Goal: Information Seeking & Learning: Learn about a topic

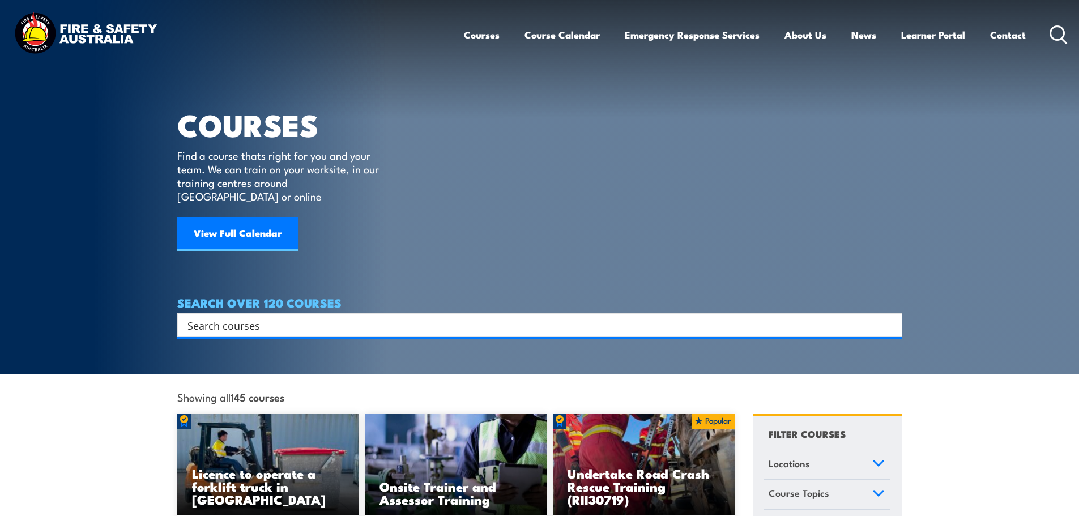
click at [297, 317] on input "Search input" at bounding box center [533, 325] width 690 height 17
type input "CPR"
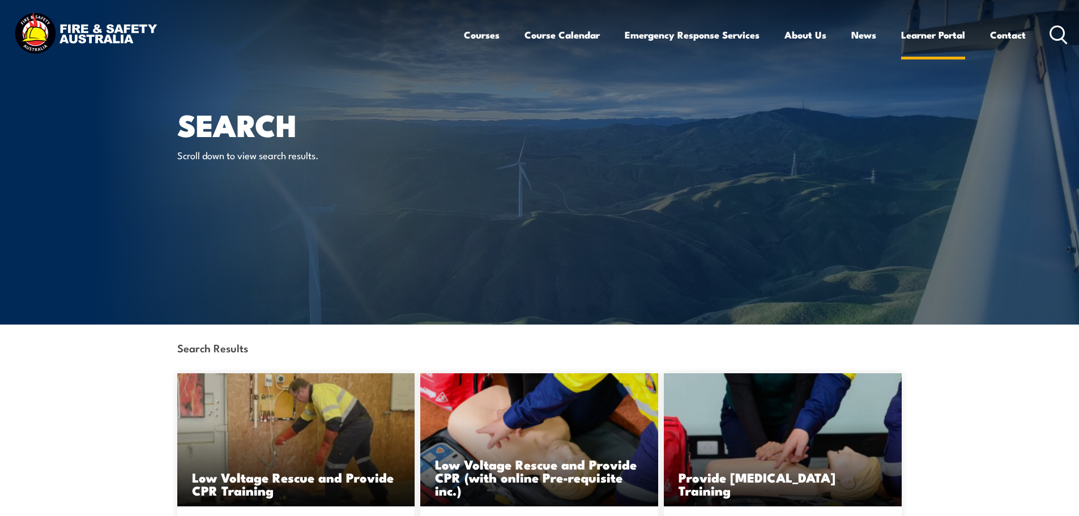
click at [938, 32] on link "Learner Portal" at bounding box center [933, 35] width 64 height 30
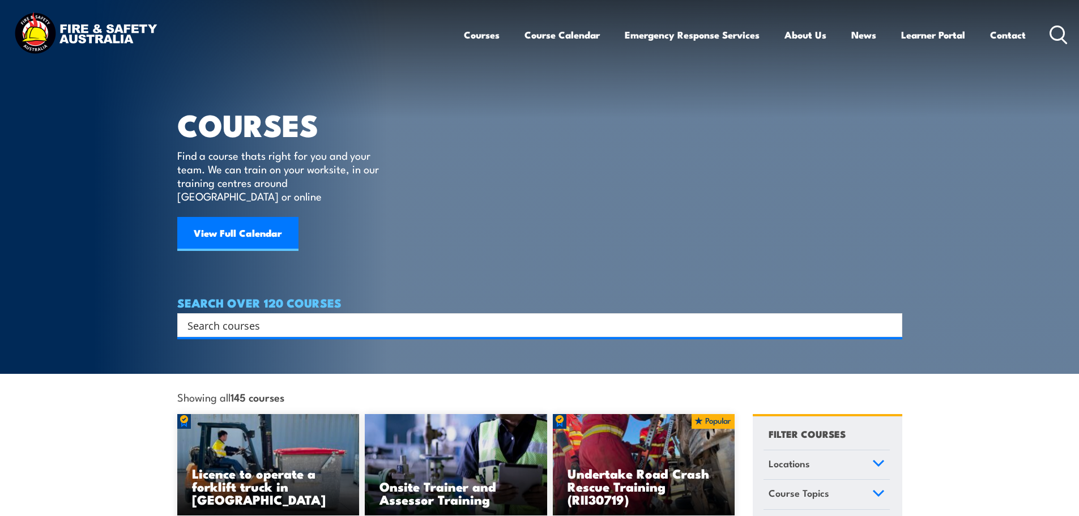
click at [266, 317] on input "Search input" at bounding box center [533, 325] width 690 height 17
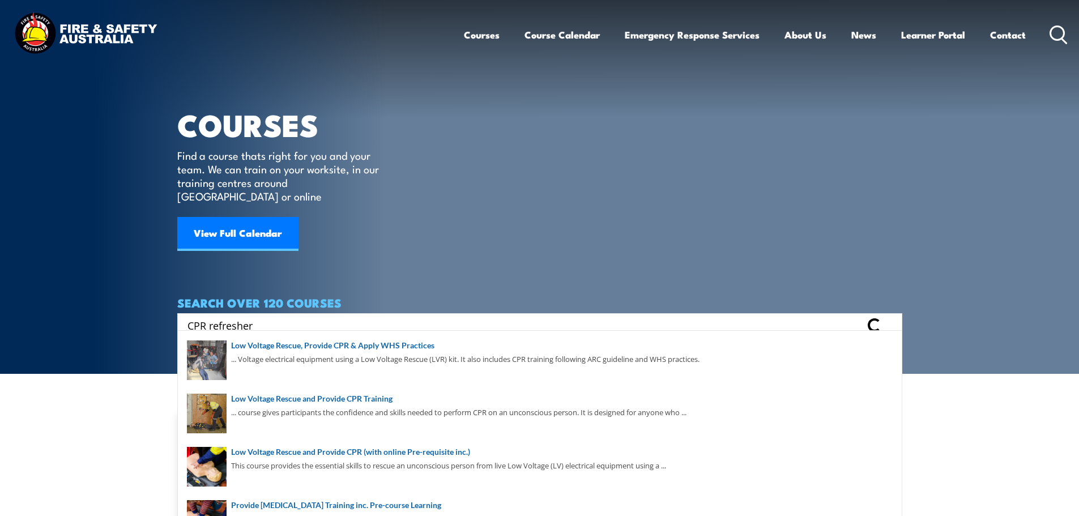
type input "CPR refresher"
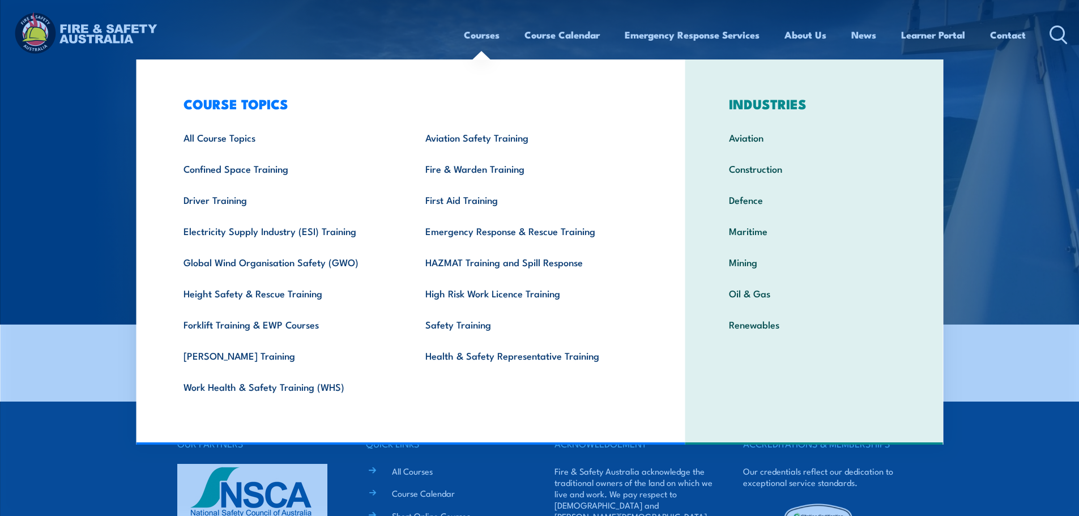
click at [482, 36] on link "Courses" at bounding box center [482, 35] width 36 height 30
